Goal: Contribute content: Add original content to the website for others to see

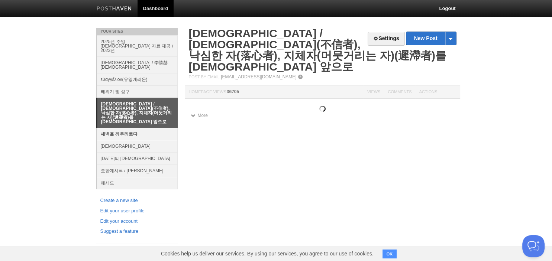
click at [135, 128] on link "새벽을 깨우리로다" at bounding box center [137, 134] width 81 height 12
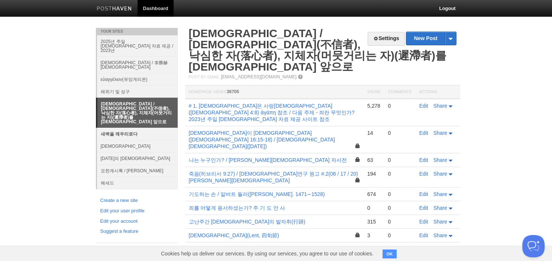
click at [129, 128] on link "새벽을 깨우리로다" at bounding box center [137, 134] width 81 height 12
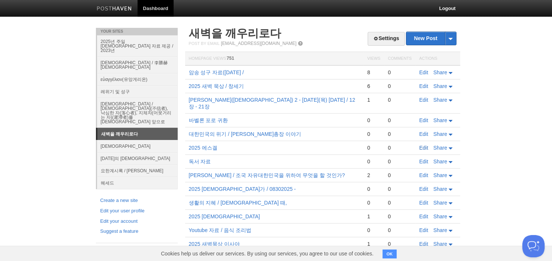
click at [422, 145] on link "Edit" at bounding box center [424, 148] width 9 height 6
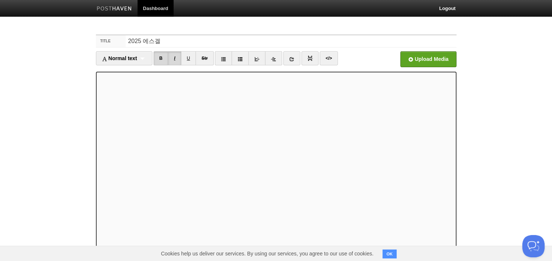
click at [179, 62] on link "I" at bounding box center [174, 58] width 13 height 14
click at [173, 56] on link "I" at bounding box center [174, 58] width 13 height 14
click at [159, 63] on link "B" at bounding box center [161, 58] width 15 height 14
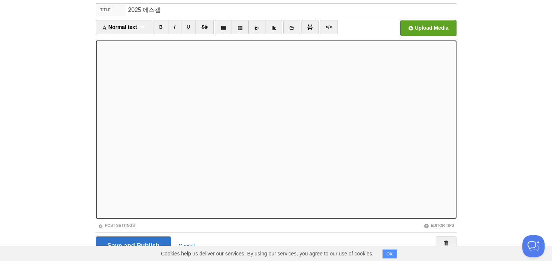
scroll to position [39, 0]
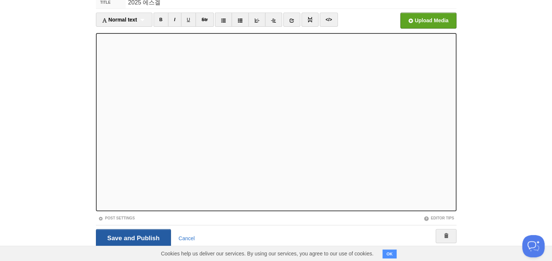
click at [138, 238] on input "Save and Publish" at bounding box center [134, 238] width 76 height 19
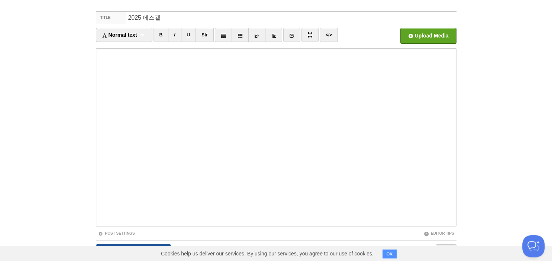
scroll to position [28, 0]
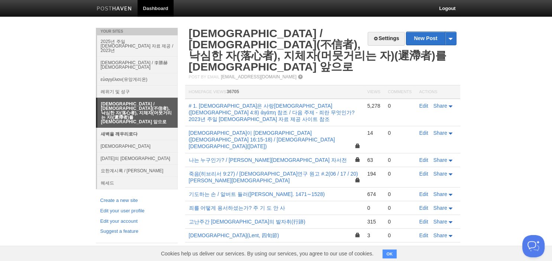
click at [128, 128] on link "새벽을 깨우리로다" at bounding box center [137, 134] width 81 height 12
click at [115, 128] on link "새벽을 깨우리로다" at bounding box center [137, 134] width 81 height 12
click at [121, 128] on link "새벽을 깨우리로다" at bounding box center [137, 134] width 81 height 12
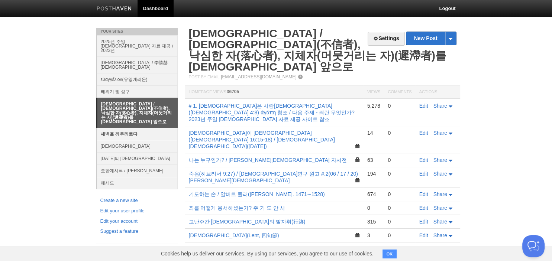
click at [121, 128] on link "새벽을 깨우리로다" at bounding box center [137, 134] width 81 height 12
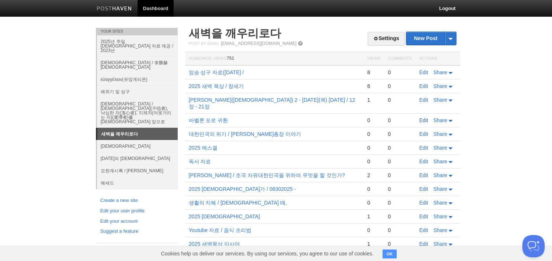
click at [426, 118] on link "Edit" at bounding box center [424, 121] width 9 height 6
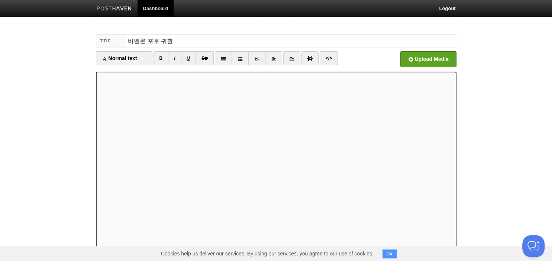
scroll to position [51, 0]
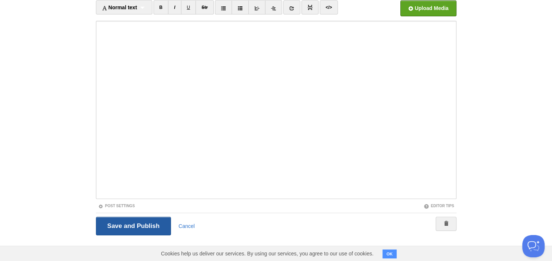
click at [142, 225] on input "Save and Publish" at bounding box center [134, 226] width 76 height 19
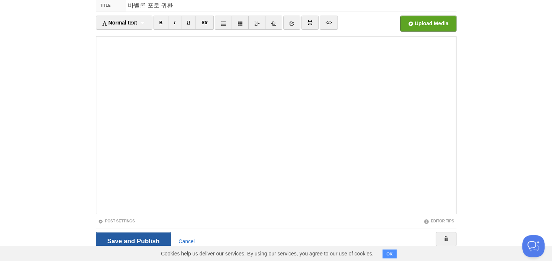
scroll to position [28, 0]
